Goal: Find specific page/section: Find specific page/section

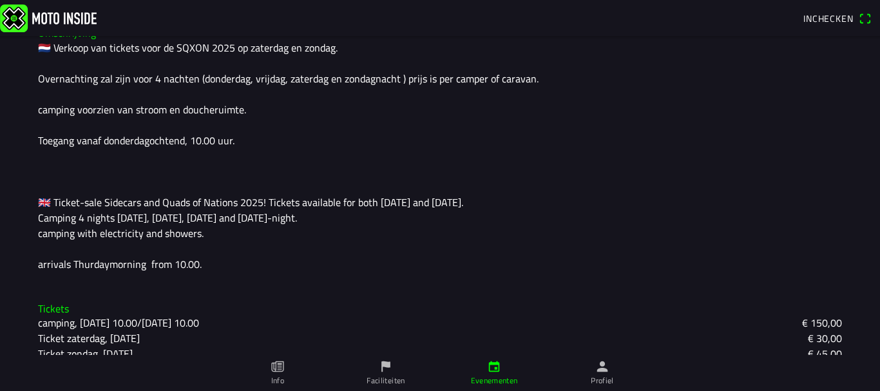
scroll to position [386, 0]
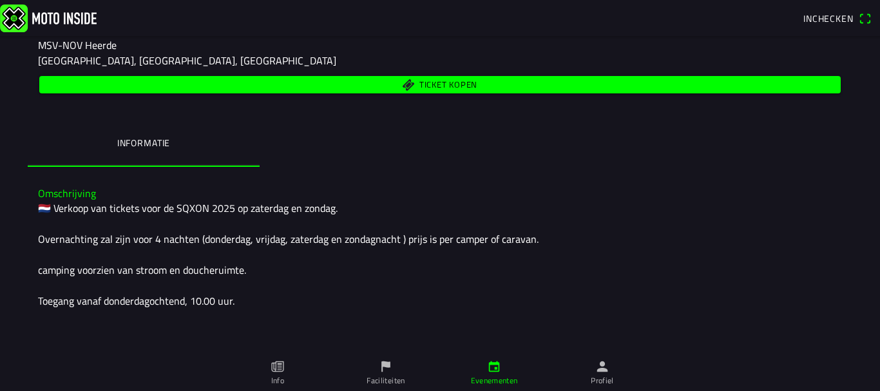
scroll to position [258, 0]
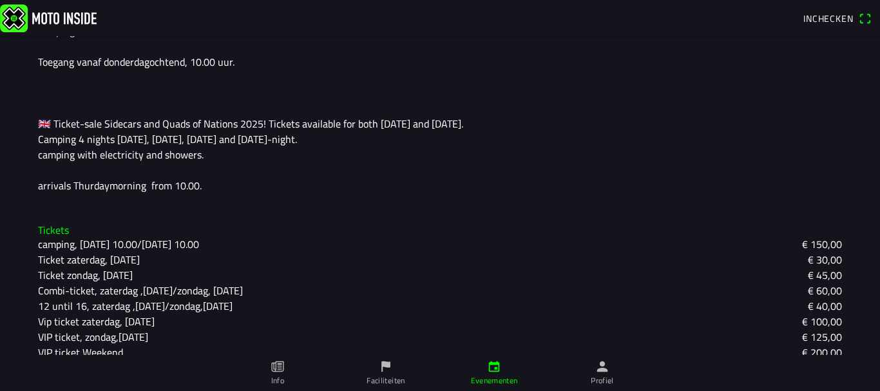
scroll to position [419, 0]
